Goal: Obtain resource: Obtain resource

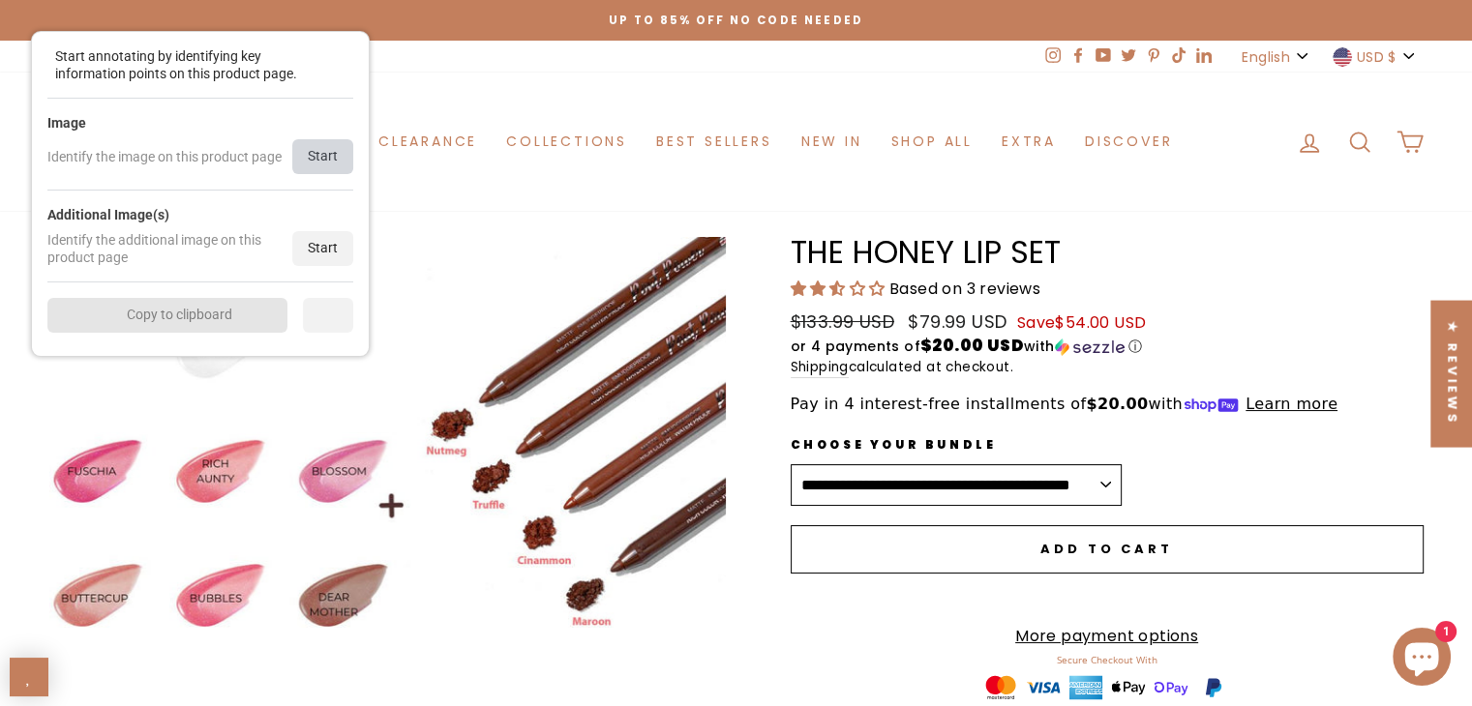
click at [317, 150] on div "Start" at bounding box center [322, 156] width 61 height 35
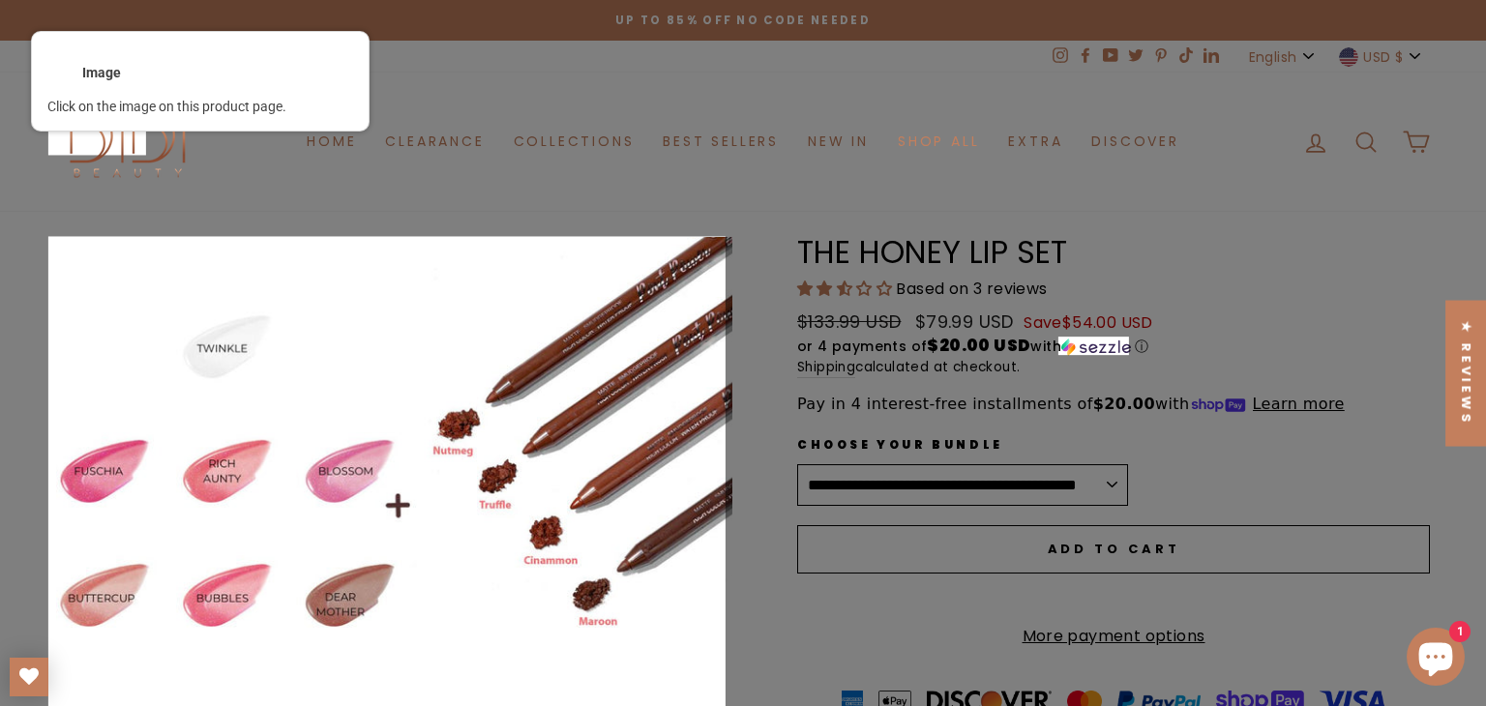
click at [345, 435] on div at bounding box center [386, 575] width 680 height 680
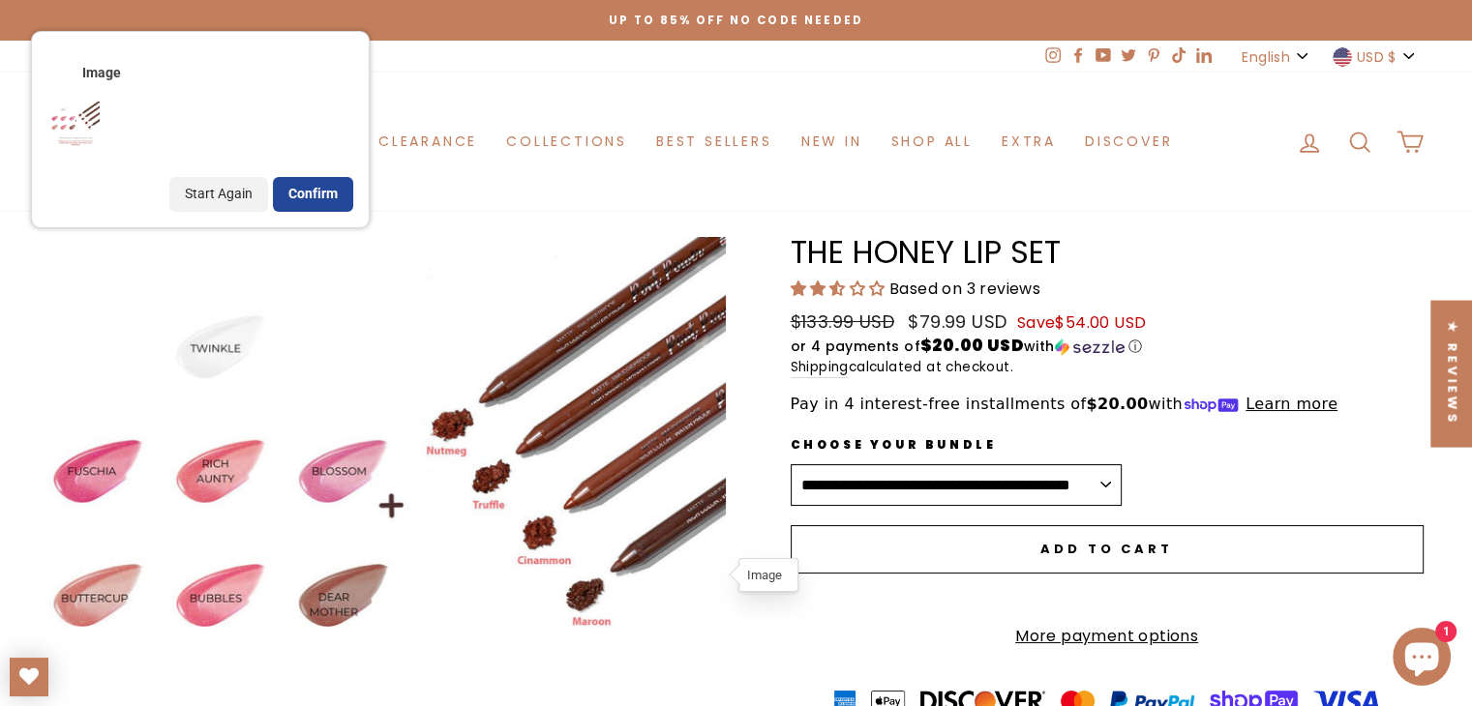
click at [319, 200] on div "Confirm" at bounding box center [313, 194] width 80 height 35
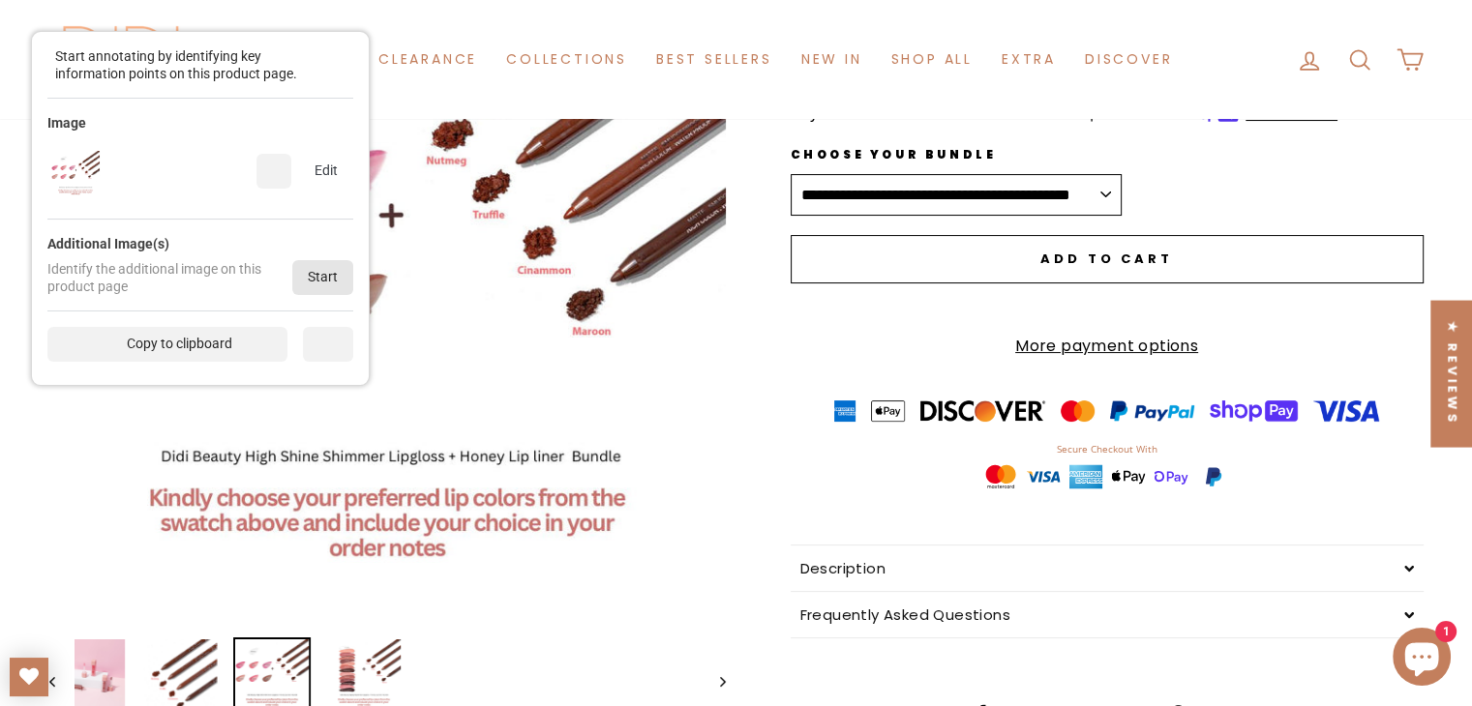
scroll to position [387, 0]
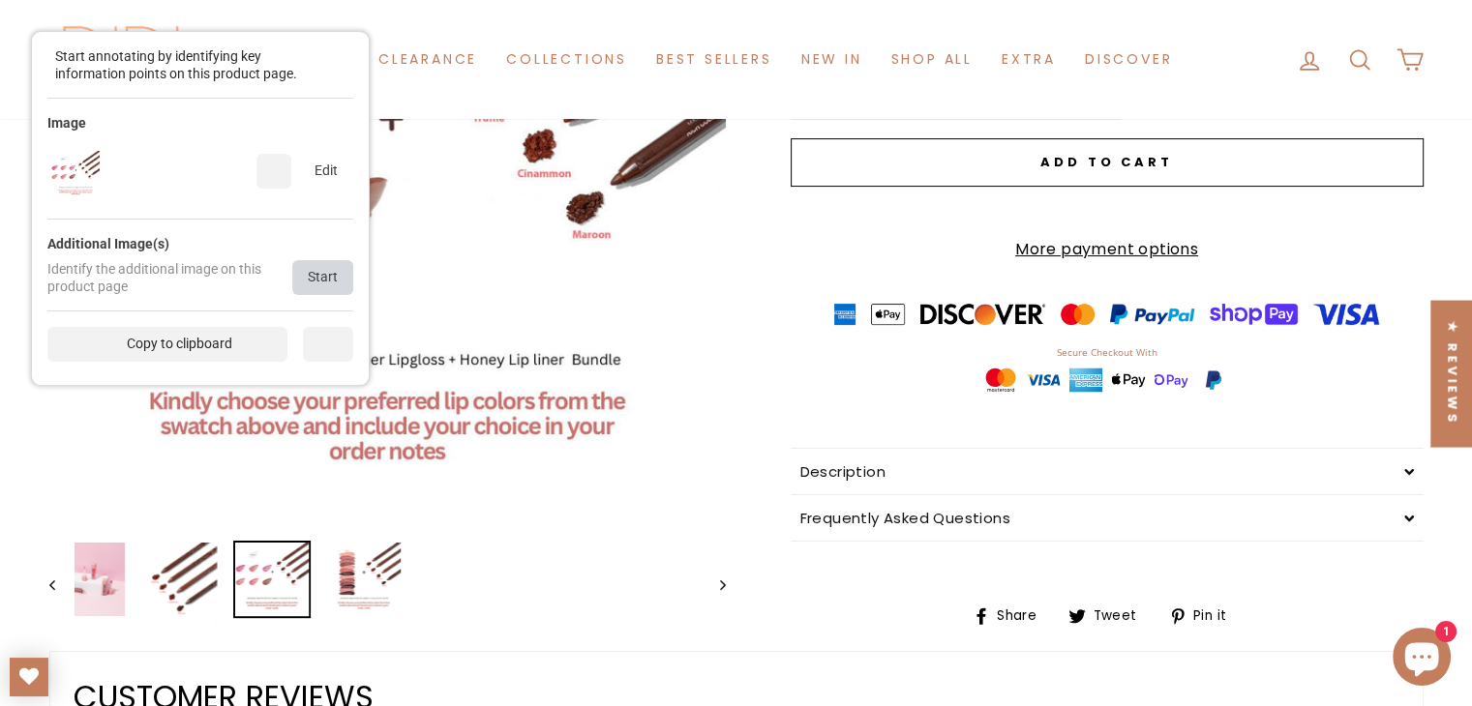
click at [307, 286] on div "Start" at bounding box center [322, 277] width 61 height 35
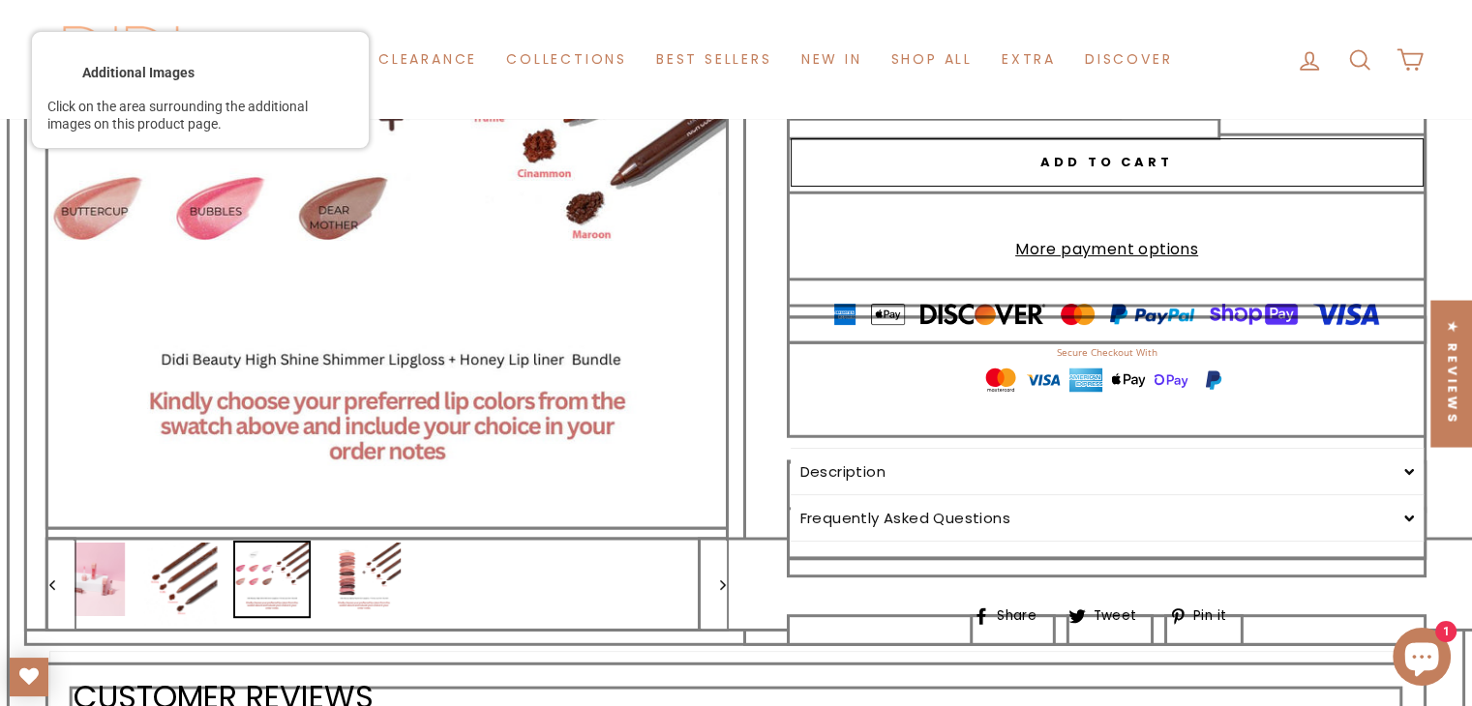
click at [388, 237] on div at bounding box center [386, 188] width 680 height 680
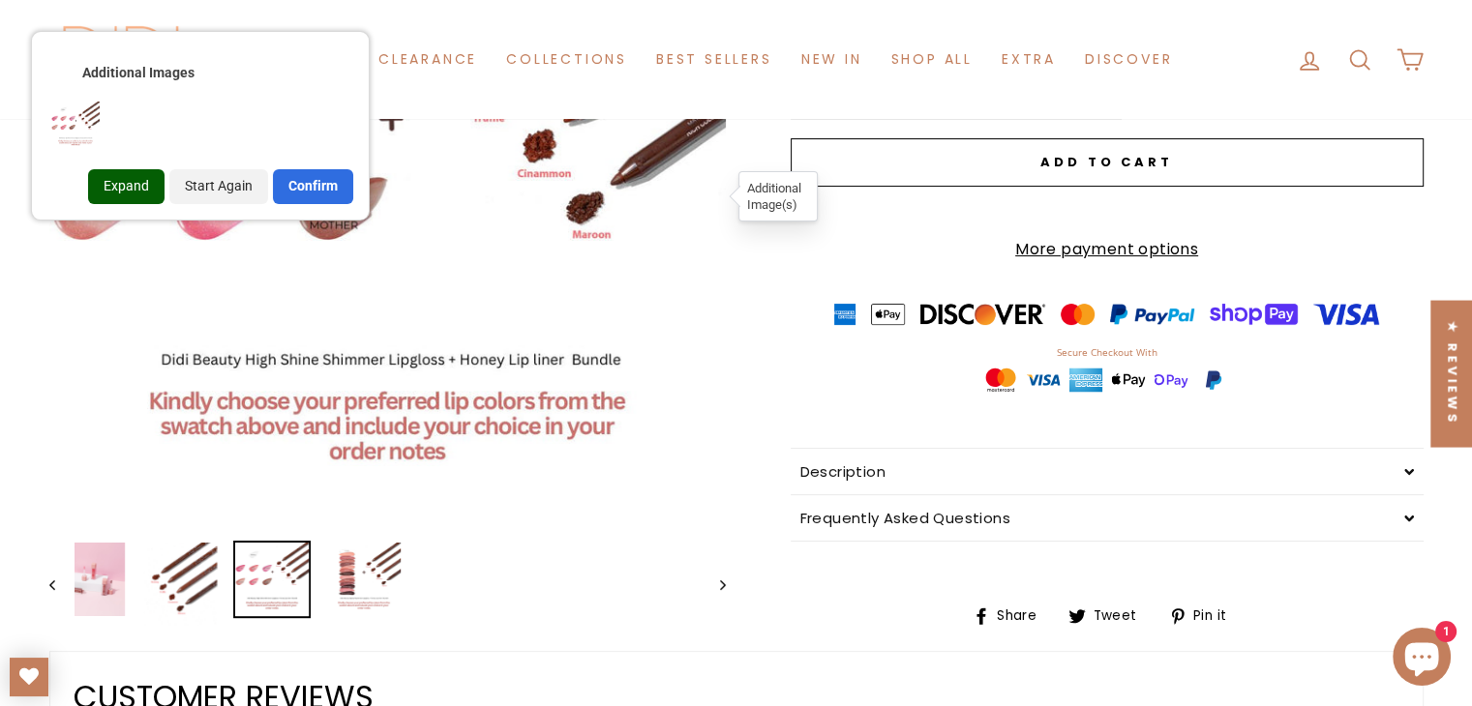
click at [147, 190] on div "Expand" at bounding box center [126, 186] width 76 height 35
click at [327, 154] on div "Expand Start Again Confirm" at bounding box center [200, 179] width 306 height 50
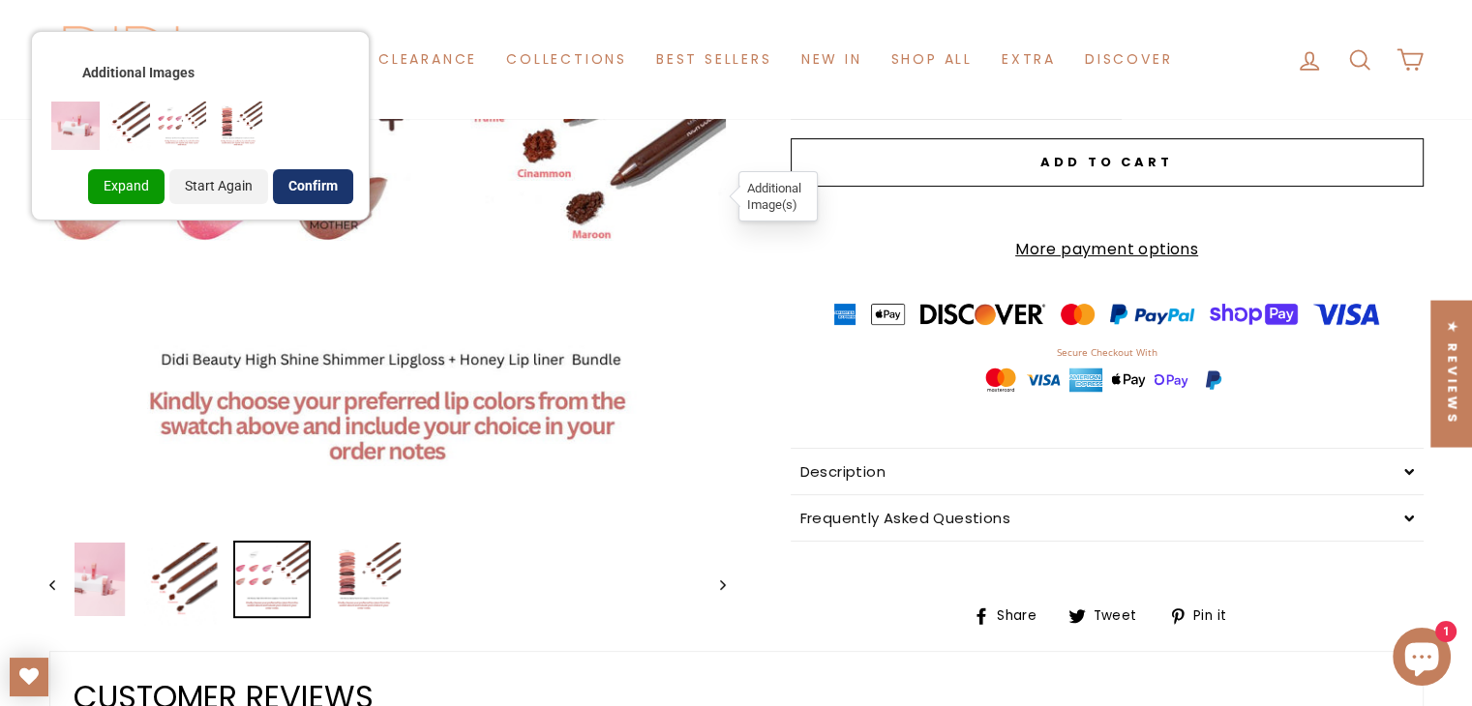
click at [315, 184] on div "Confirm" at bounding box center [313, 186] width 80 height 35
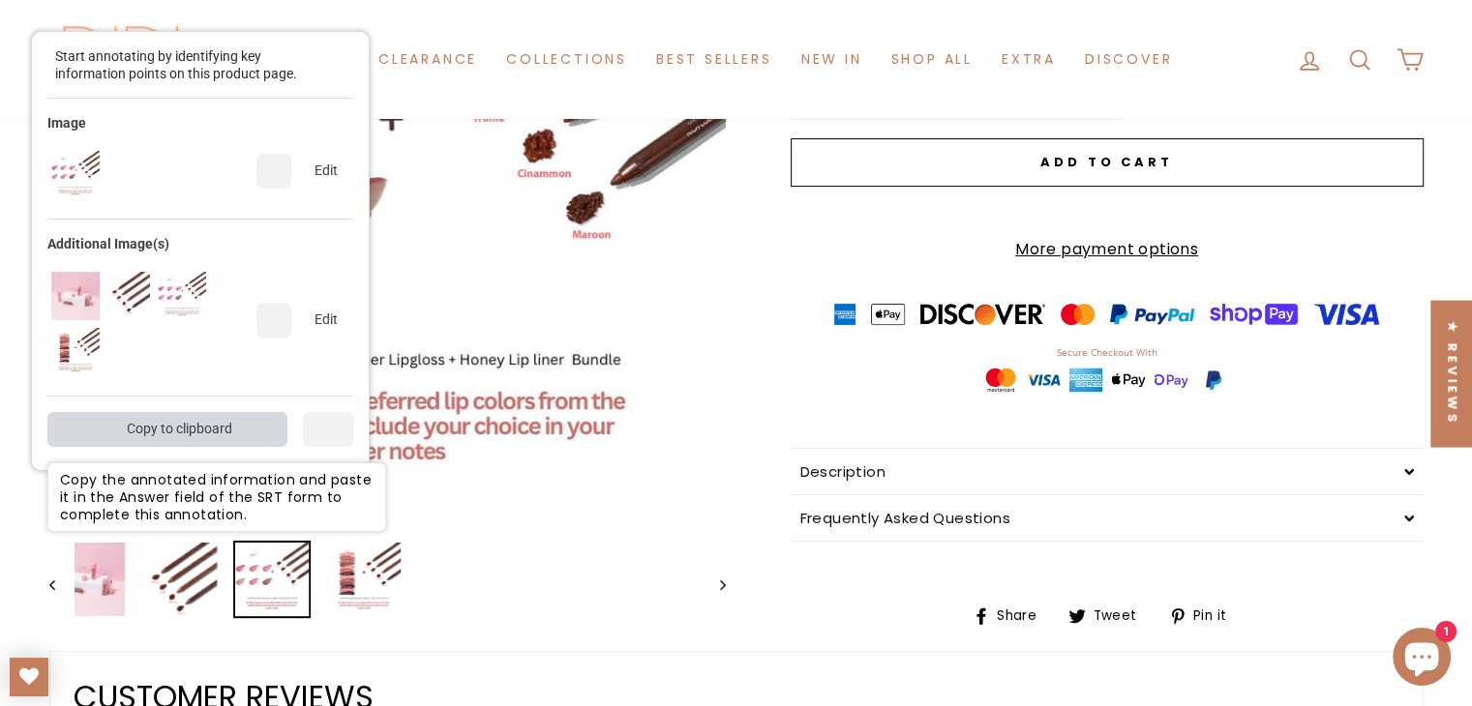
click at [243, 439] on div "Copy to clipboard" at bounding box center [167, 429] width 240 height 35
